Goal: Information Seeking & Learning: Learn about a topic

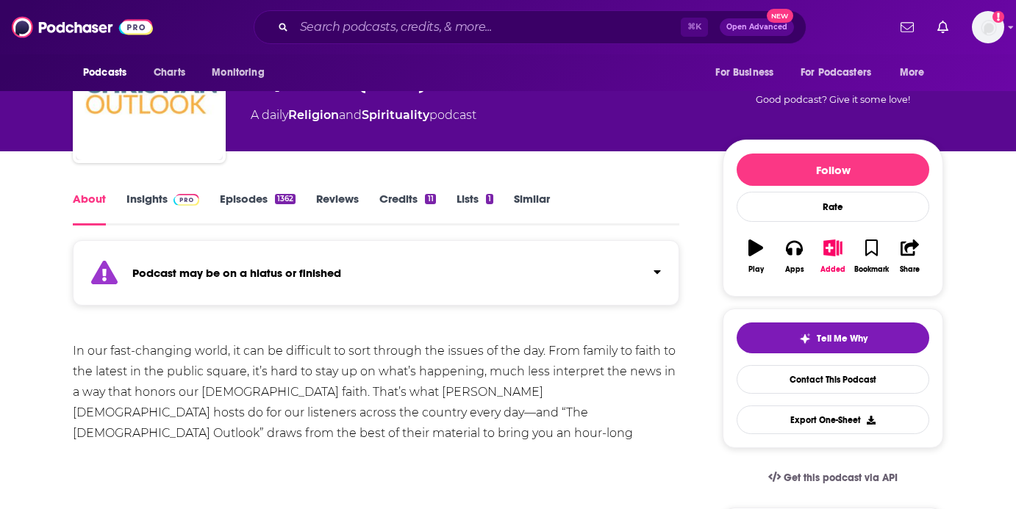
scroll to position [92, 0]
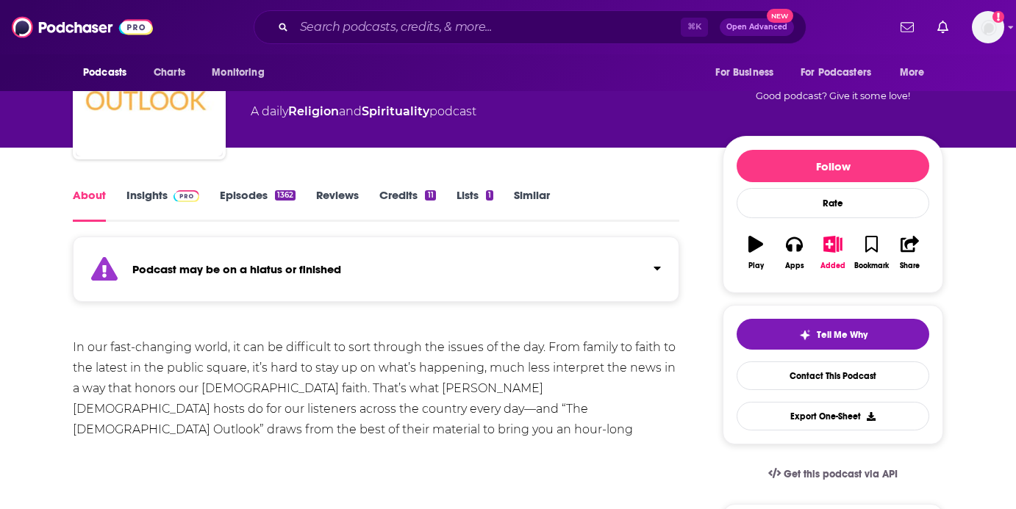
click at [151, 199] on link "Insights" at bounding box center [162, 205] width 73 height 34
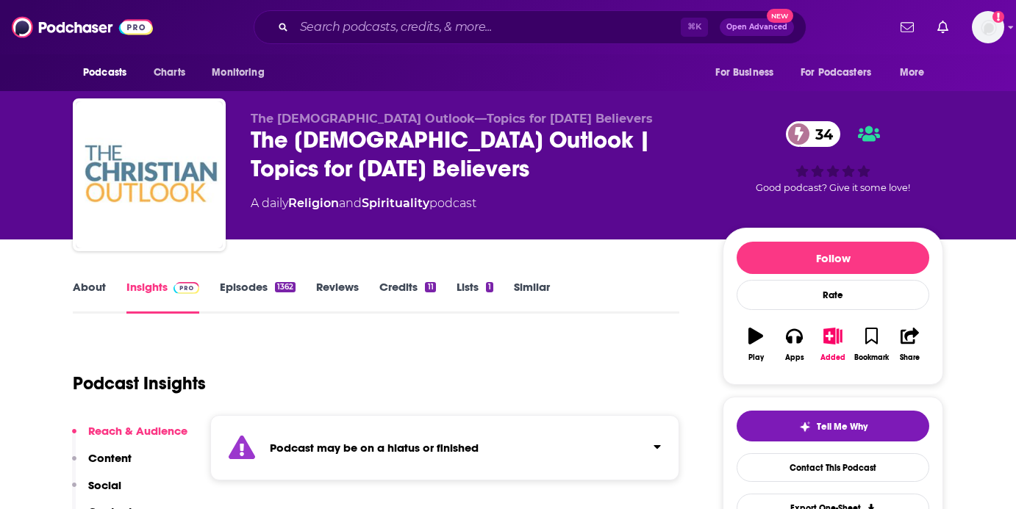
click at [256, 284] on link "Episodes 1362" at bounding box center [258, 297] width 76 height 34
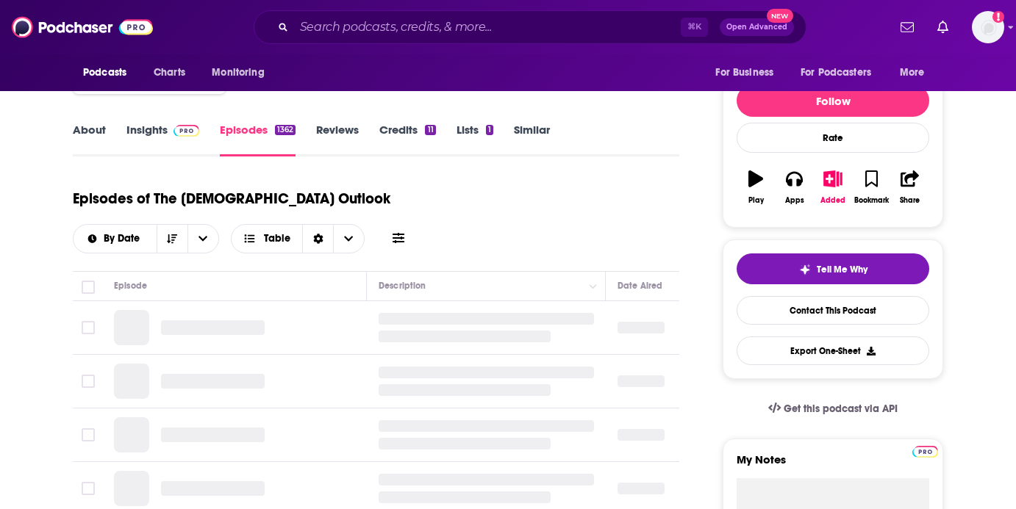
scroll to position [140, 0]
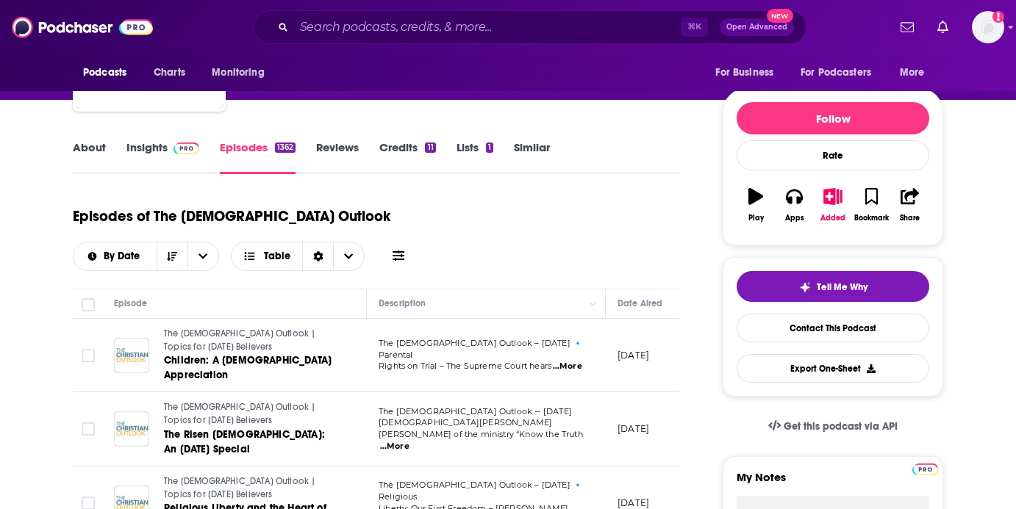
click at [572, 361] on span "...More" at bounding box center [567, 367] width 29 height 12
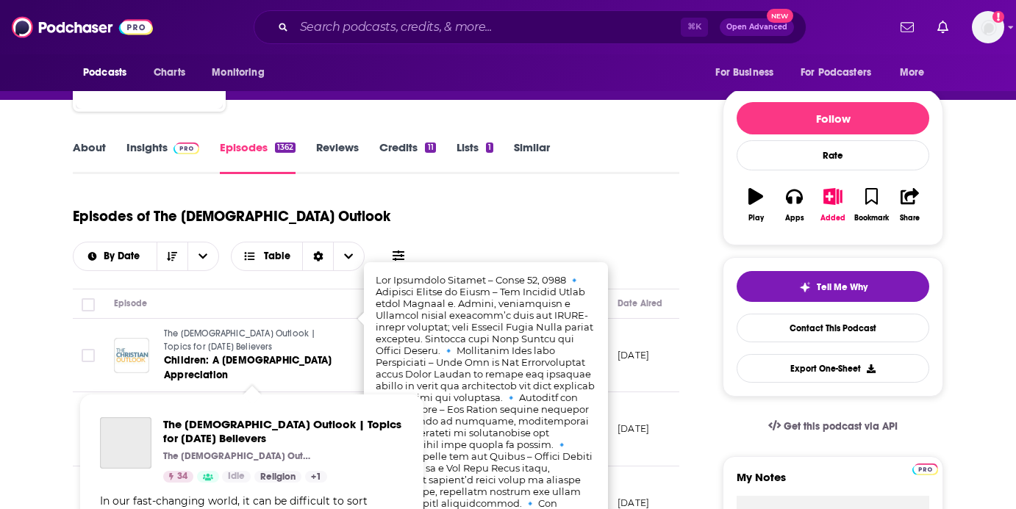
click at [315, 402] on span "The [DEMOGRAPHIC_DATA] Outlook | Topics for [DATE] Believers" at bounding box center [239, 414] width 151 height 24
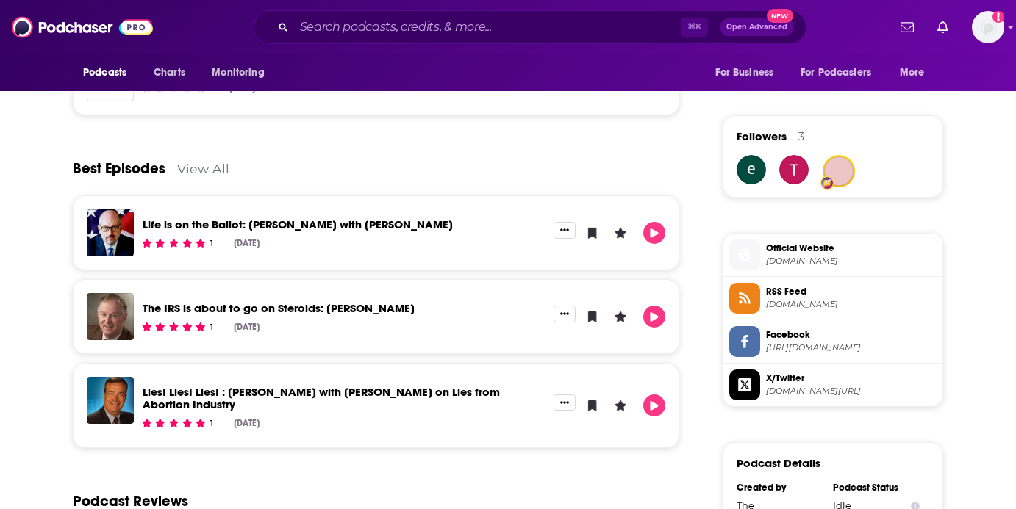
scroll to position [1031, 0]
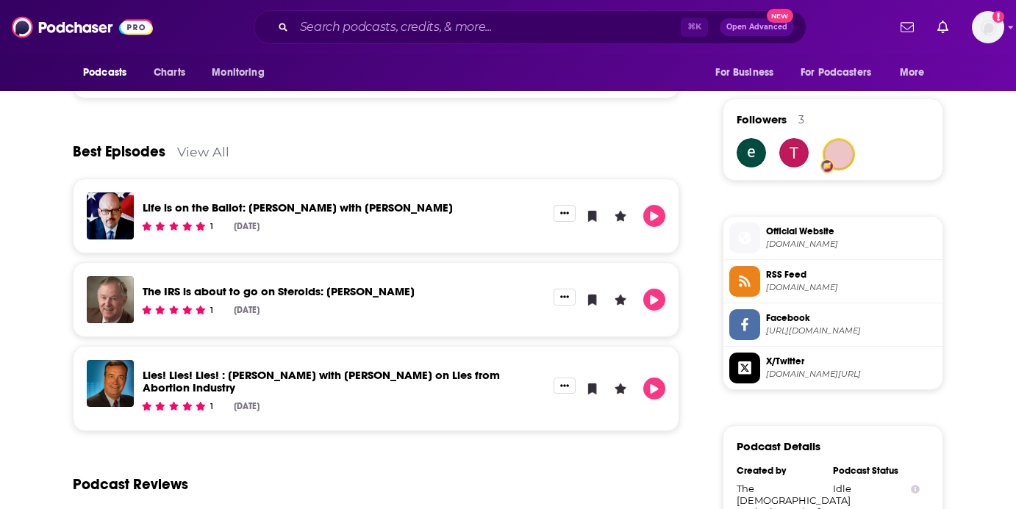
click at [798, 246] on span "[DOMAIN_NAME]" at bounding box center [851, 244] width 171 height 11
